Goal: Register for event/course

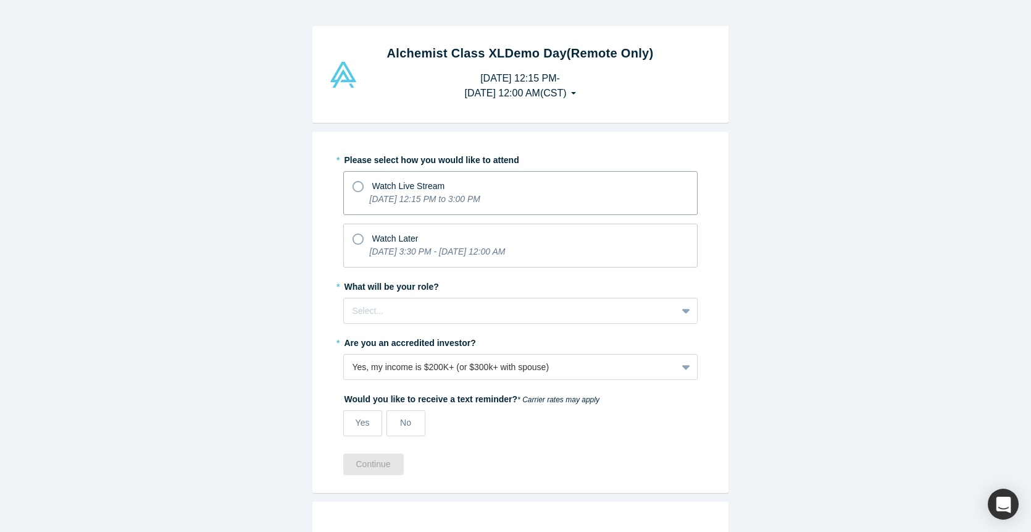
click at [427, 196] on icon "[DATE] 12:15 PM to 3:00 PM" at bounding box center [425, 199] width 111 height 10
click at [0, 0] on input "Watch Live Stream [DATE] 12:15 PM to 3:00 PM" at bounding box center [0, 0] width 0 height 0
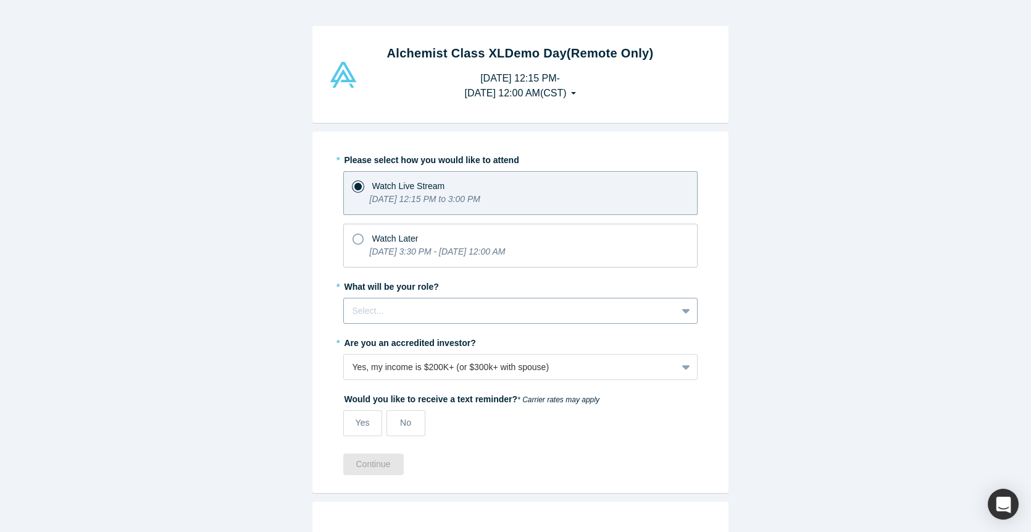
click at [454, 310] on div at bounding box center [511, 310] width 316 height 15
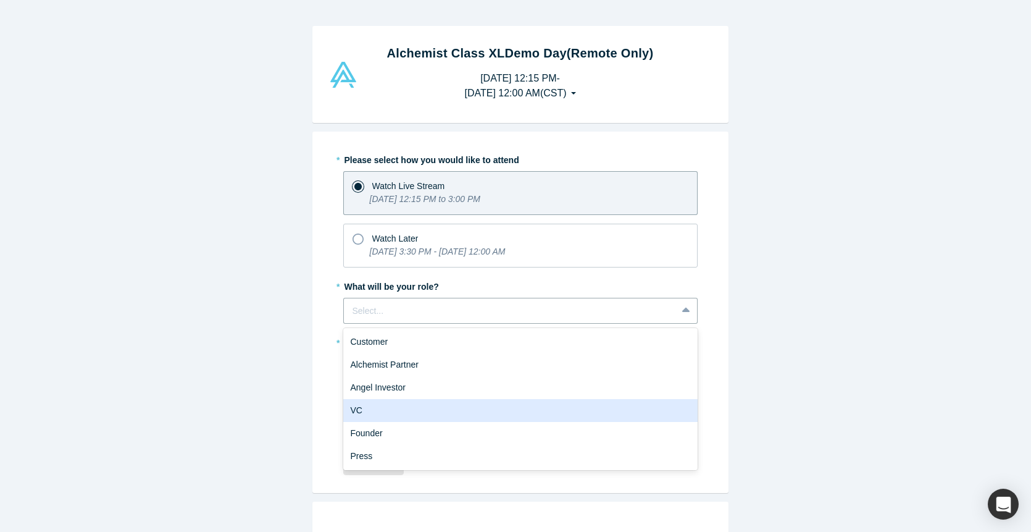
click at [425, 418] on div "VC" at bounding box center [520, 410] width 354 height 23
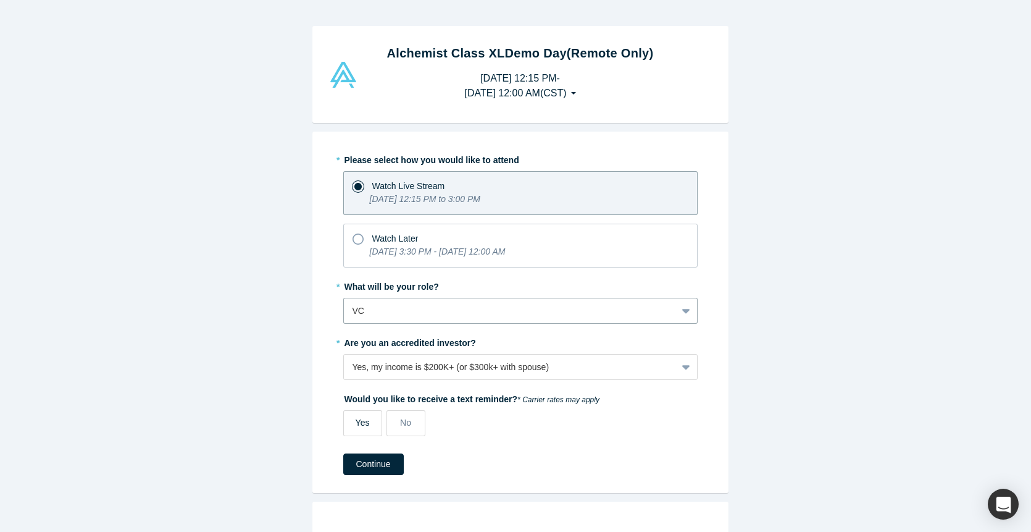
click at [359, 421] on span "Yes" at bounding box center [363, 422] width 14 height 10
click at [0, 0] on input "Yes" at bounding box center [0, 0] width 0 height 0
select select "US"
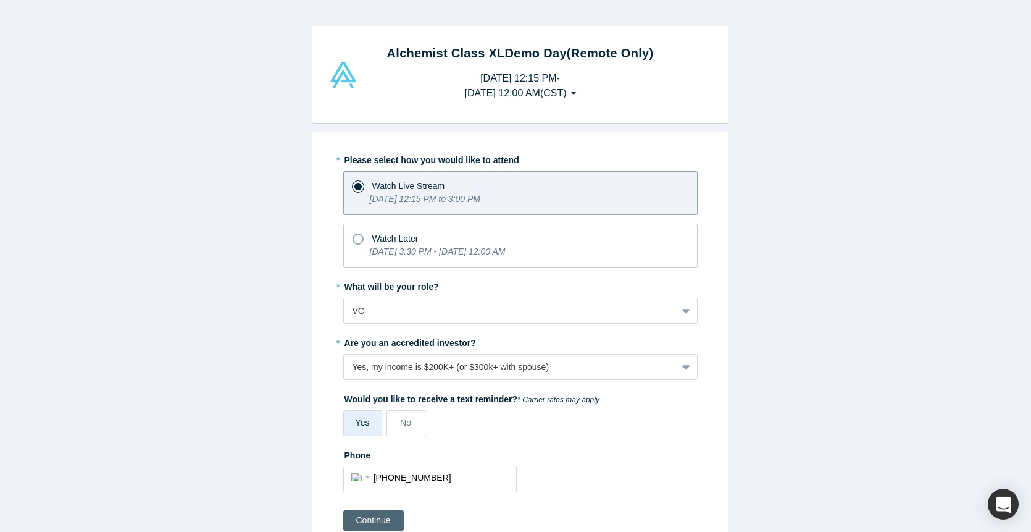
click at [382, 521] on button "Continue" at bounding box center [373, 520] width 61 height 22
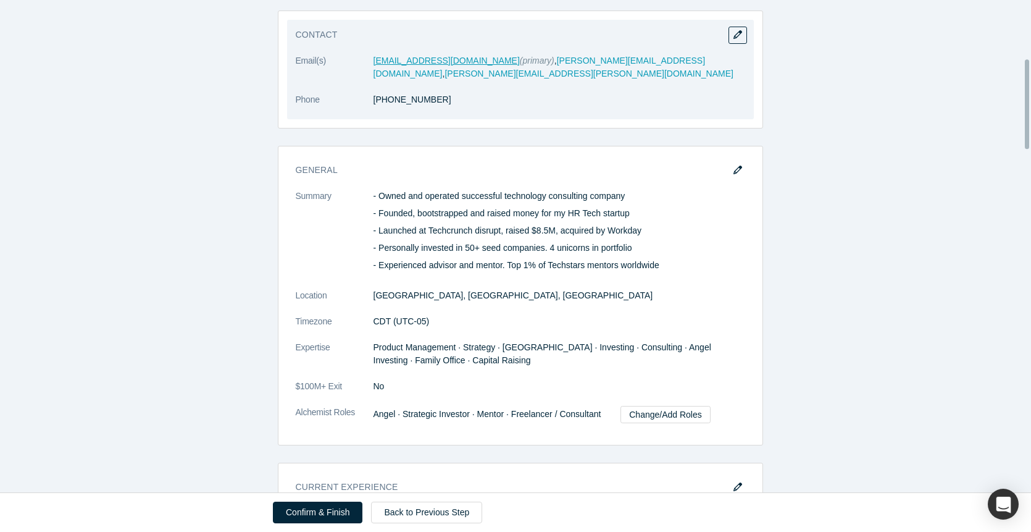
scroll to position [324, 0]
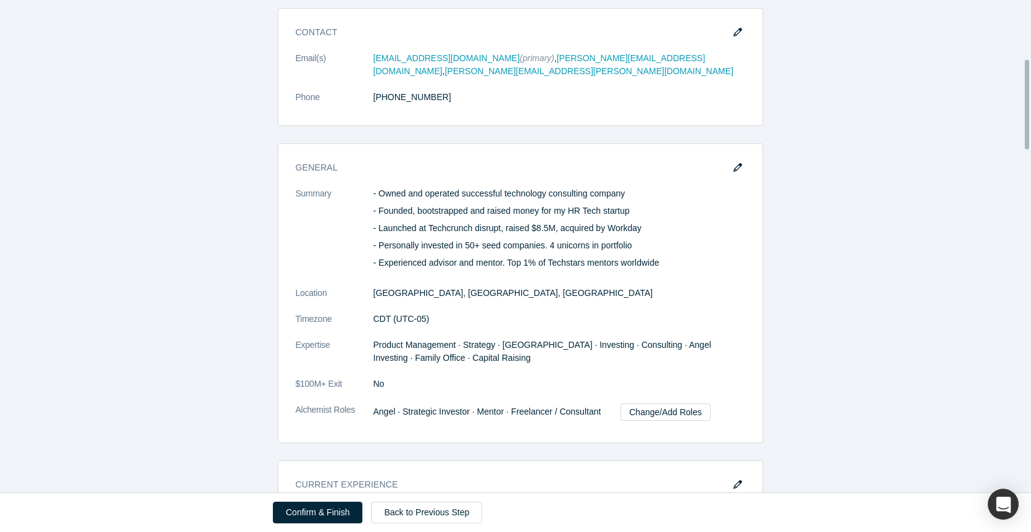
click at [729, 159] on button "button" at bounding box center [738, 167] width 19 height 17
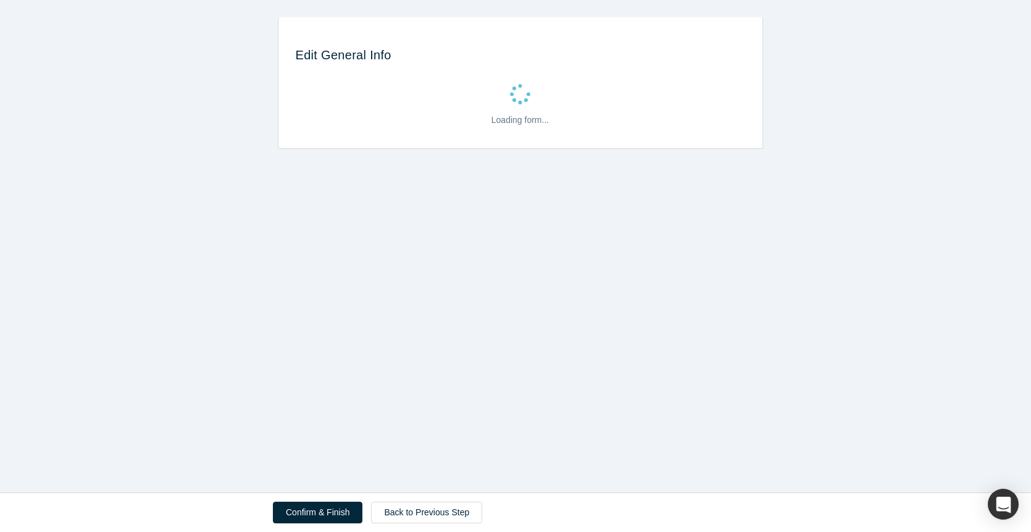
scroll to position [0, 0]
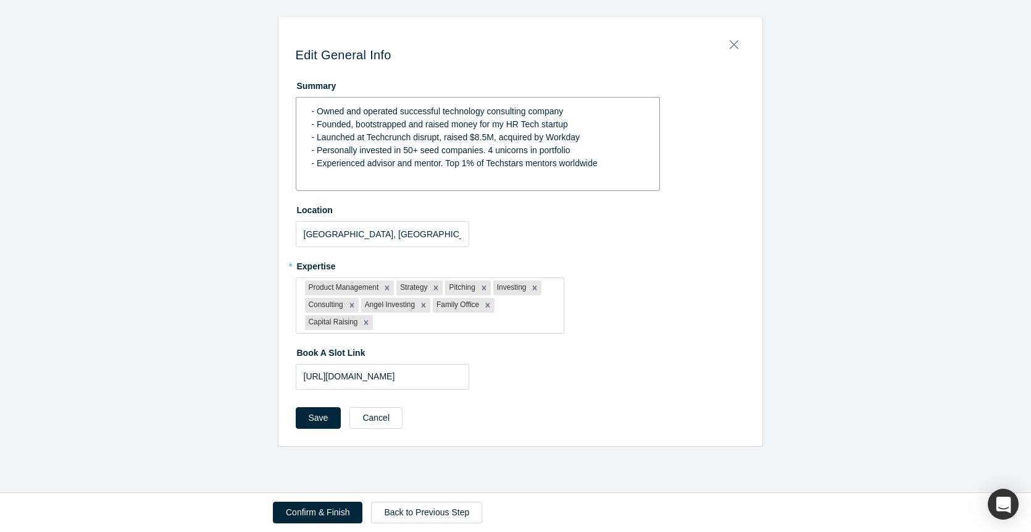
drag, startPoint x: 605, startPoint y: 167, endPoint x: 630, endPoint y: 165, distance: 24.8
click at [607, 167] on div "- Experienced advisor and mentor. Top 1% of Techstars mentors worldwide" at bounding box center [478, 163] width 333 height 13
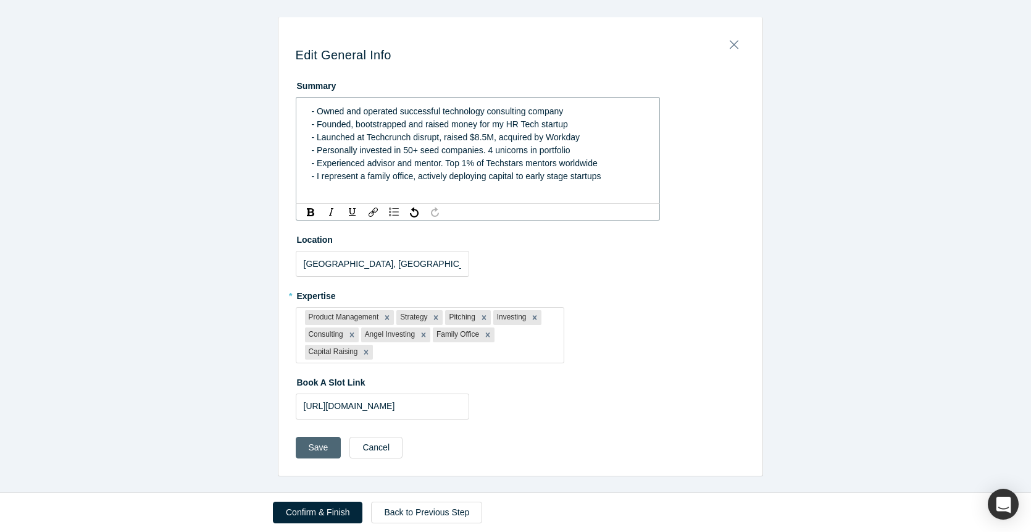
click at [308, 447] on div "Save Cancel" at bounding box center [521, 452] width 450 height 30
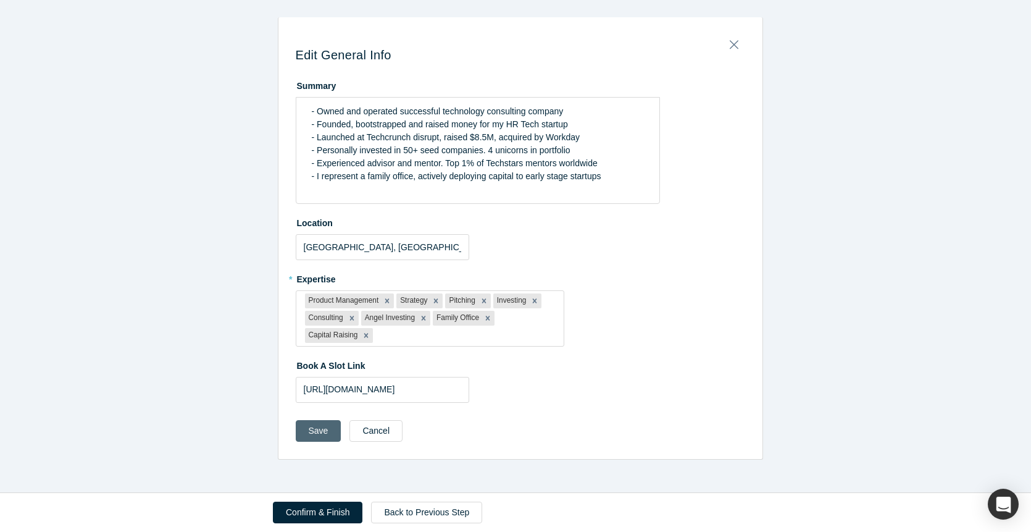
click at [317, 435] on button "Save" at bounding box center [319, 431] width 46 height 22
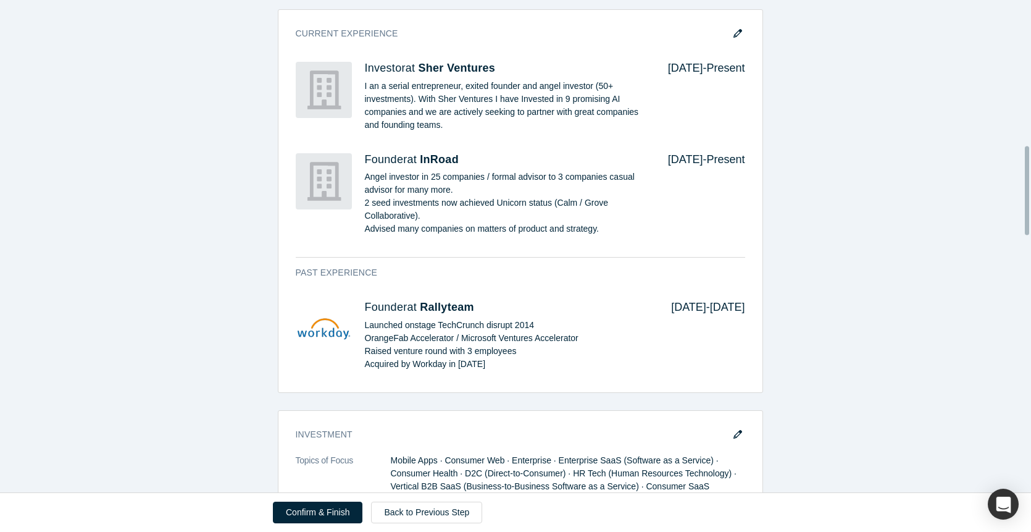
scroll to position [816, 0]
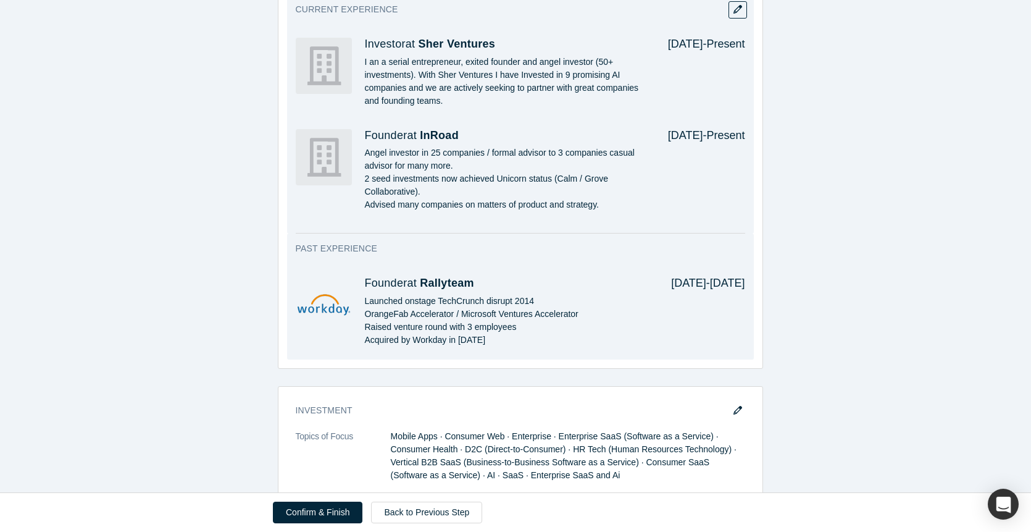
click at [670, 277] on div "[DATE] - [DATE]" at bounding box center [699, 314] width 91 height 74
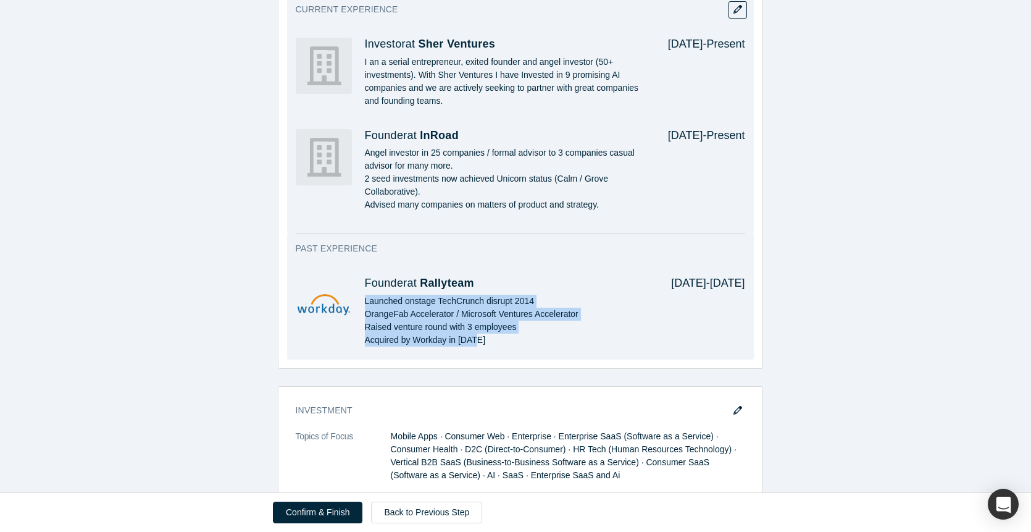
drag, startPoint x: 560, startPoint y: 265, endPoint x: 574, endPoint y: 336, distance: 72.3
click at [574, 336] on div "Founder at Rallyteam Launched onstage TechCrunch disrupt 2014 OrangeFab Acceler…" at bounding box center [510, 314] width 290 height 74
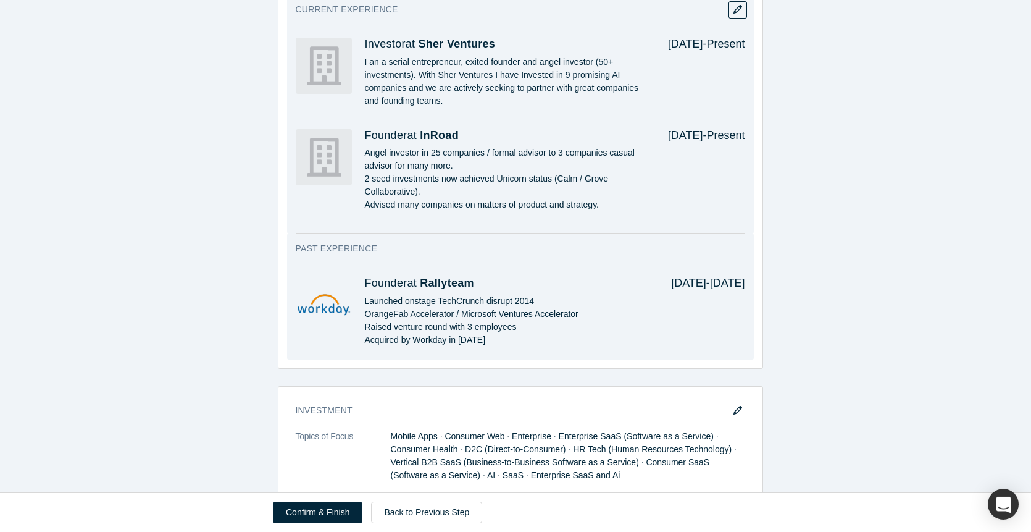
drag, startPoint x: 574, startPoint y: 336, endPoint x: 558, endPoint y: 324, distance: 19.4
click at [573, 336] on div "Founder at Rallyteam Launched onstage TechCrunch disrupt 2014 OrangeFab Acceler…" at bounding box center [510, 314] width 290 height 74
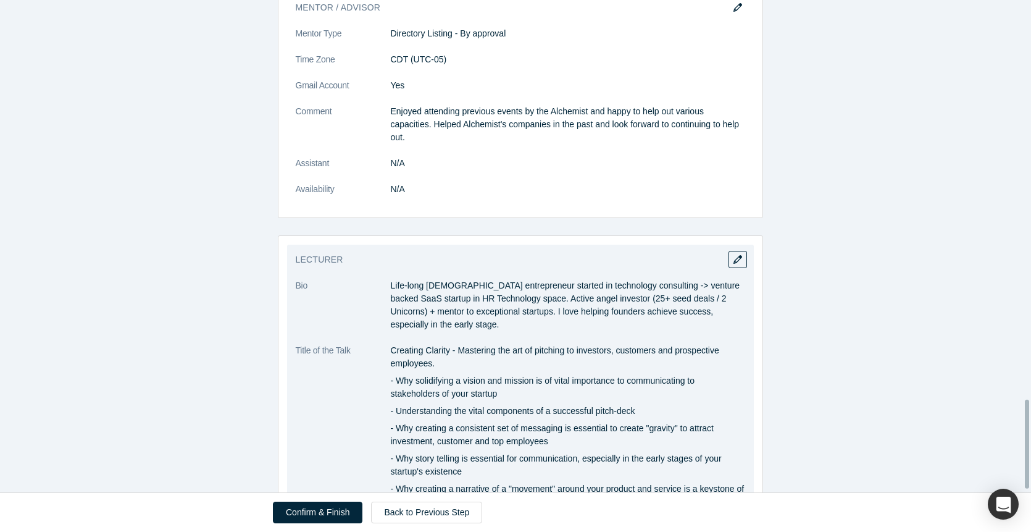
scroll to position [2235, 0]
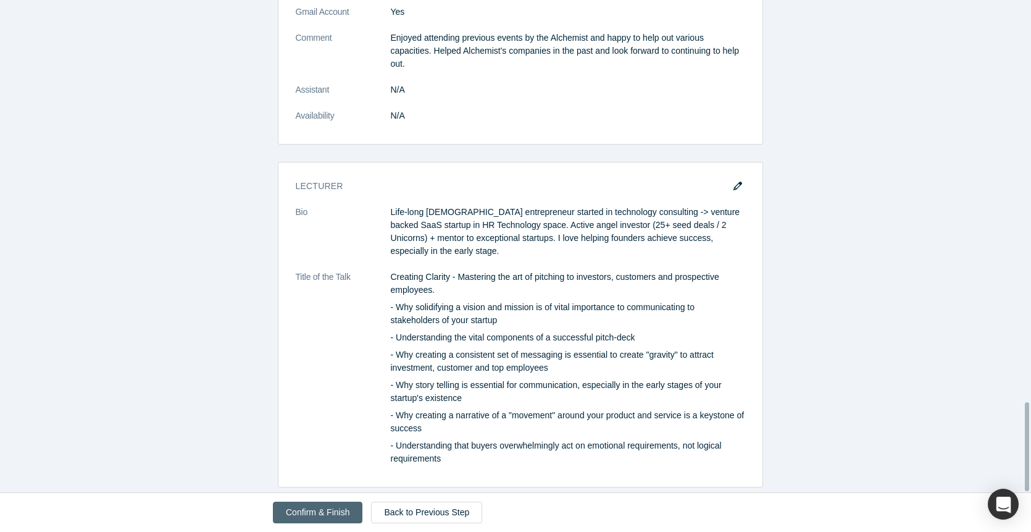
click at [314, 508] on button "Confirm & Finish" at bounding box center [318, 512] width 90 height 22
